Goal: Task Accomplishment & Management: Use online tool/utility

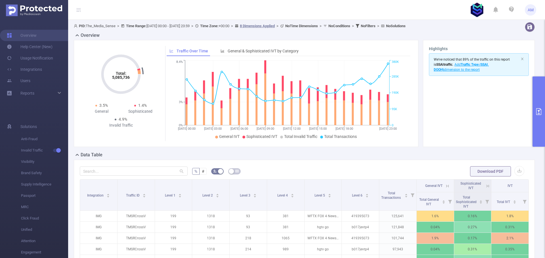
click at [537, 98] on button "primary" at bounding box center [538, 112] width 12 height 70
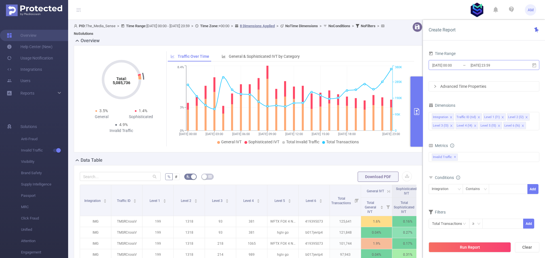
click at [461, 65] on input "[DATE] 00:00" at bounding box center [454, 66] width 46 height 8
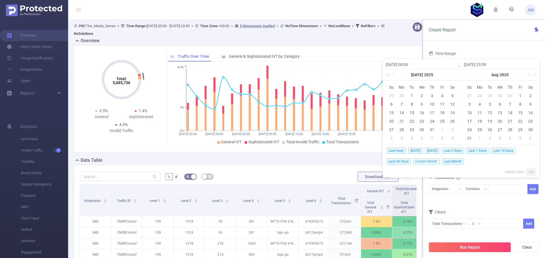
click at [421, 161] on span "Current Month" at bounding box center [426, 162] width 27 height 6
type input "[DATE] 00:00"
type input "[DATE] 04:59"
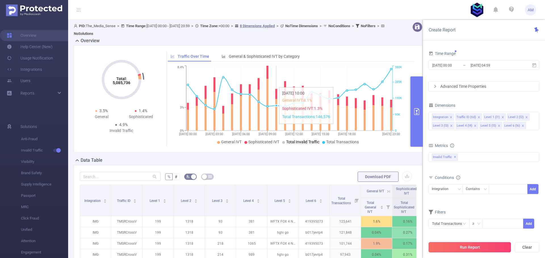
click at [464, 248] on button "Run Report" at bounding box center [469, 247] width 82 height 10
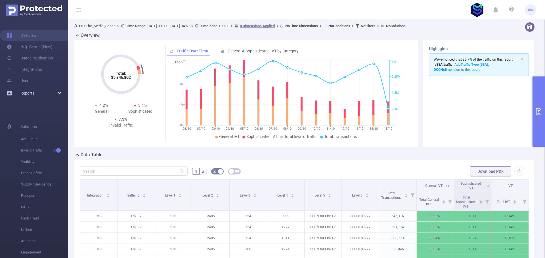
click at [39, 94] on div "Reports" at bounding box center [34, 93] width 68 height 11
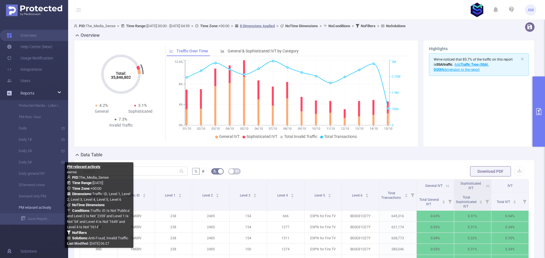
click at [42, 208] on link "PM relavant activaty" at bounding box center [36, 207] width 50 height 11
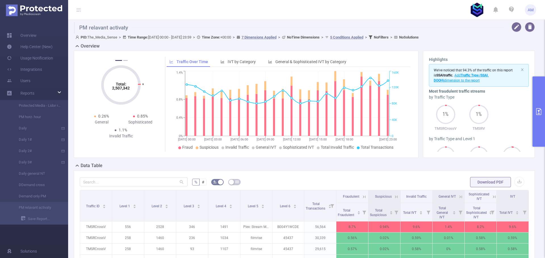
type input "[DATE] 00:00"
type input "[DATE] 23:59"
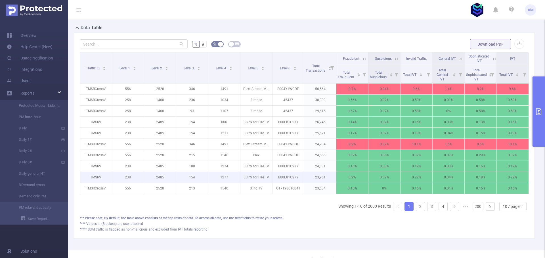
scroll to position [142, 0]
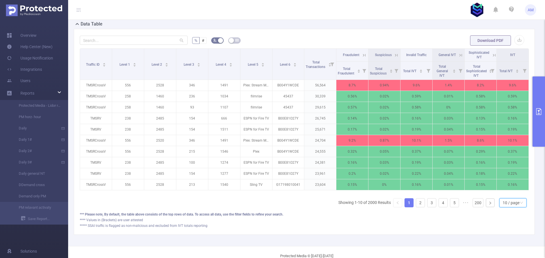
click at [512, 206] on div "10 / page" at bounding box center [510, 203] width 17 height 9
click at [514, 195] on li "50 / page" at bounding box center [507, 197] width 27 height 9
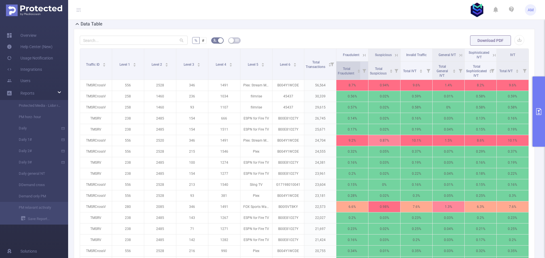
click at [340, 71] on span "Total Fraudulent" at bounding box center [345, 71] width 17 height 9
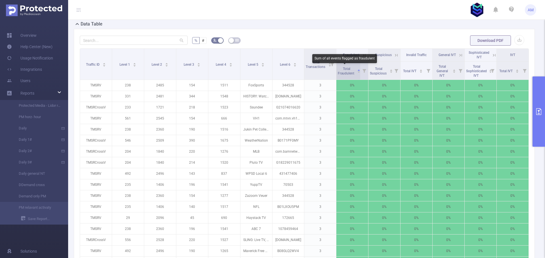
click at [341, 69] on span "Total Fraudulent" at bounding box center [345, 71] width 17 height 9
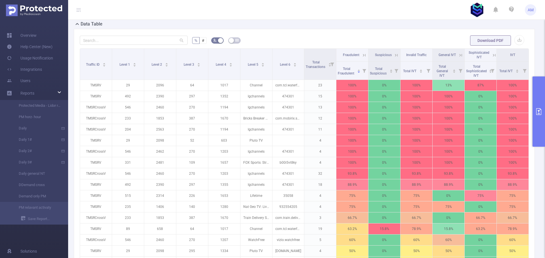
click at [541, 98] on button "primary" at bounding box center [538, 112] width 12 height 70
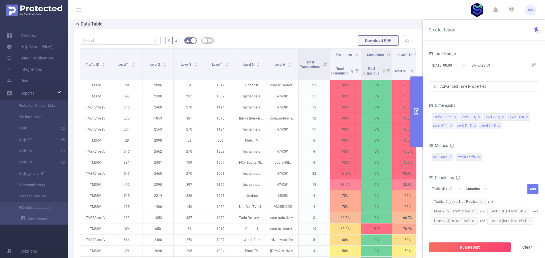
click at [419, 116] on button "primary" at bounding box center [416, 112] width 12 height 70
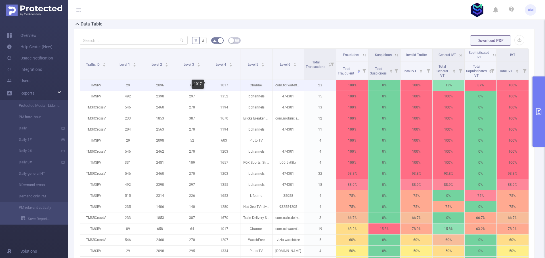
click at [222, 85] on p "1017" at bounding box center [224, 85] width 32 height 11
copy p "1017"
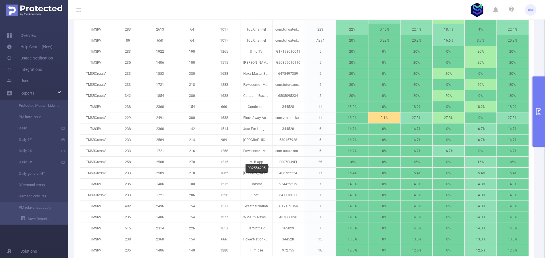
scroll to position [567, 0]
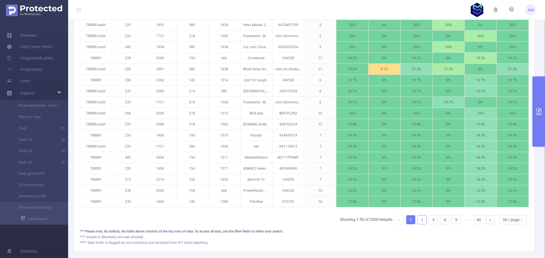
click at [418, 224] on link "2" at bounding box center [421, 220] width 9 height 9
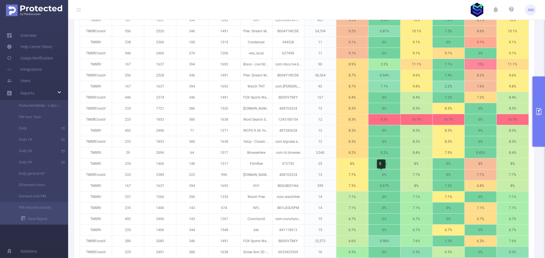
scroll to position [284, 0]
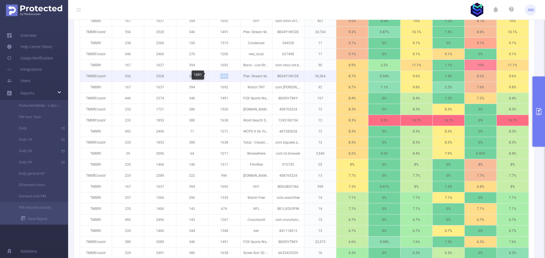
drag, startPoint x: 222, startPoint y: 77, endPoint x: 231, endPoint y: 77, distance: 8.8
click at [231, 77] on p "1491" at bounding box center [224, 76] width 32 height 11
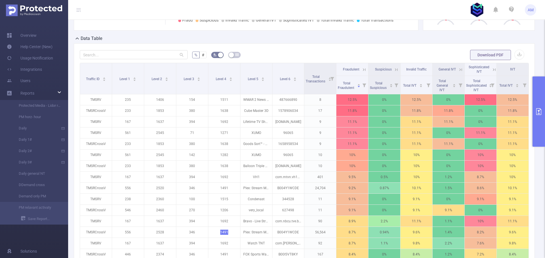
scroll to position [85, 0]
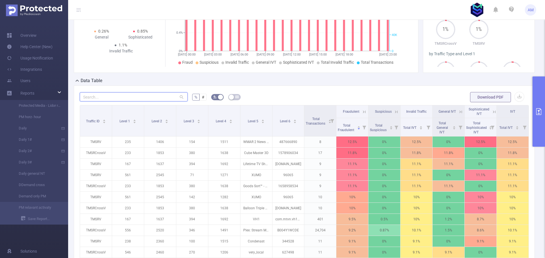
click at [107, 96] on input "text" at bounding box center [134, 96] width 108 height 9
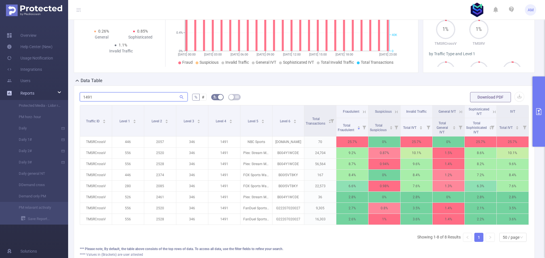
type input "1491"
drag, startPoint x: 118, startPoint y: 95, endPoint x: 23, endPoint y: 96, distance: 95.6
click at [23, 96] on section "Overview Help Center (New) Usage Notification Integrations Users Reports Protec…" at bounding box center [272, 129] width 545 height 258
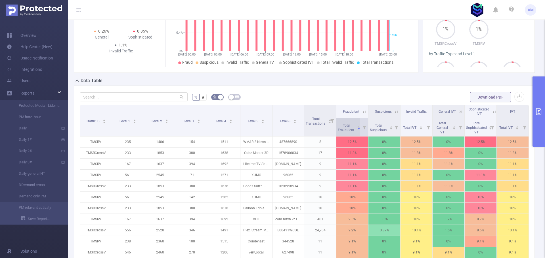
click at [341, 128] on span "Total Fraudulent" at bounding box center [345, 128] width 17 height 9
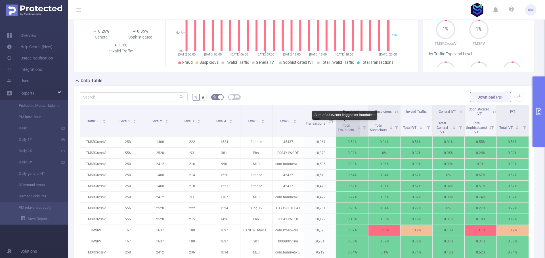
click at [343, 128] on span "Total Fraudulent" at bounding box center [345, 128] width 17 height 9
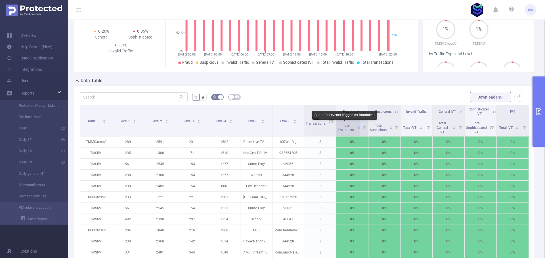
click at [343, 128] on span "Total Fraudulent" at bounding box center [345, 128] width 17 height 9
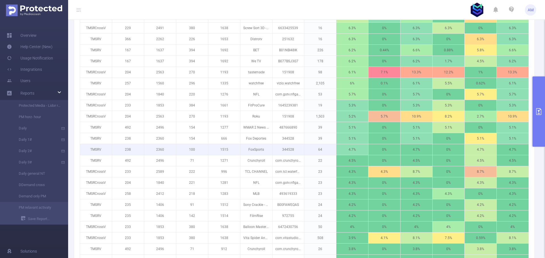
scroll to position [510, 0]
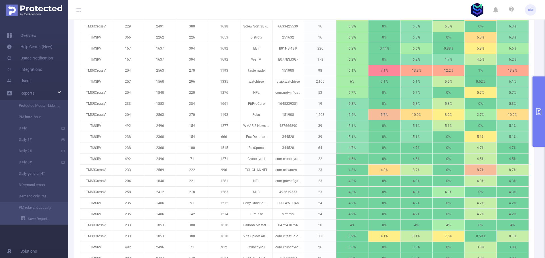
click at [537, 112] on icon "primary" at bounding box center [538, 111] width 7 height 7
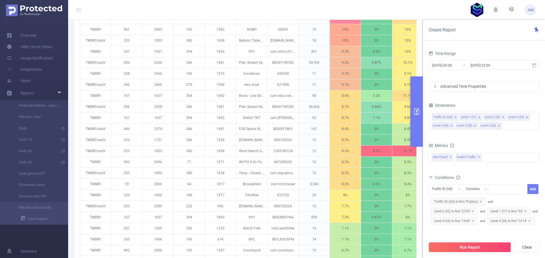
scroll to position [381, 0]
